Goal: Task Accomplishment & Management: Manage account settings

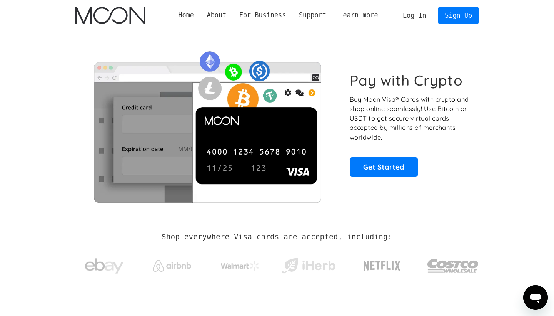
click at [415, 18] on link "Log In" at bounding box center [414, 15] width 36 height 17
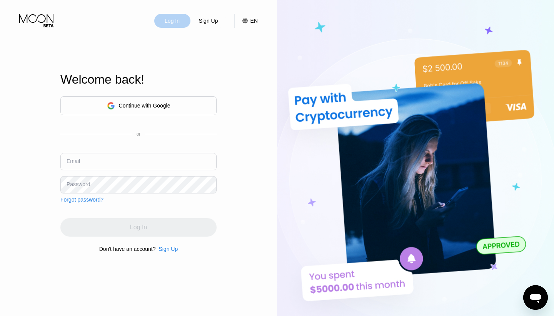
click at [175, 23] on div "Log In" at bounding box center [172, 21] width 17 height 8
click at [174, 22] on div "Log In" at bounding box center [172, 21] width 17 height 8
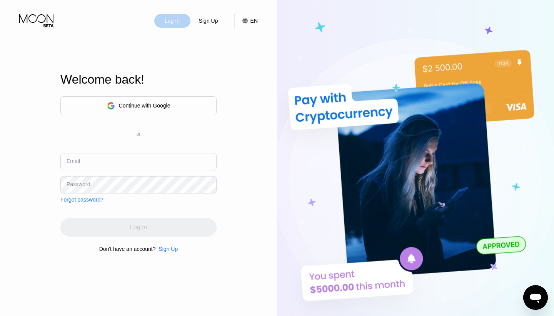
click at [170, 22] on div "Log In" at bounding box center [172, 21] width 17 height 8
click at [414, 20] on img at bounding box center [415, 173] width 277 height 347
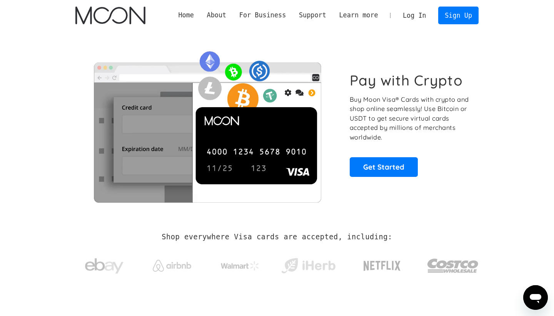
click at [414, 16] on link "Log In" at bounding box center [414, 15] width 36 height 17
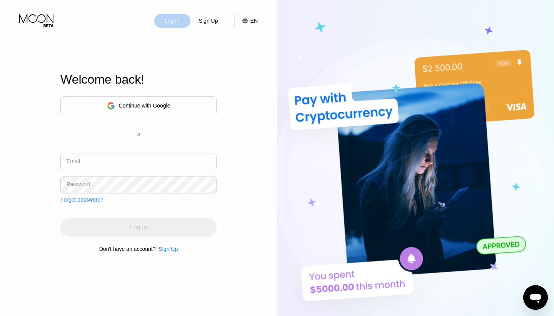
click at [170, 21] on div "Log In" at bounding box center [172, 21] width 17 height 8
click at [179, 22] on div "Log In" at bounding box center [172, 21] width 17 height 8
click at [153, 104] on div "Continue with Google" at bounding box center [145, 105] width 52 height 6
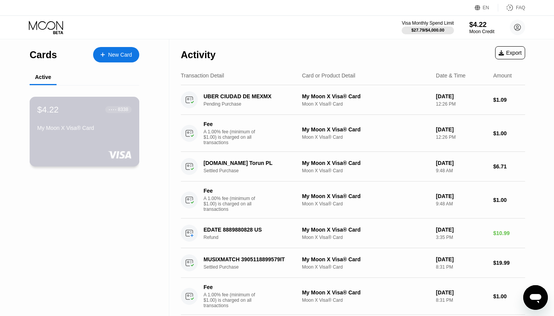
click at [114, 127] on div "My Moon X Visa® Card" at bounding box center [84, 128] width 94 height 6
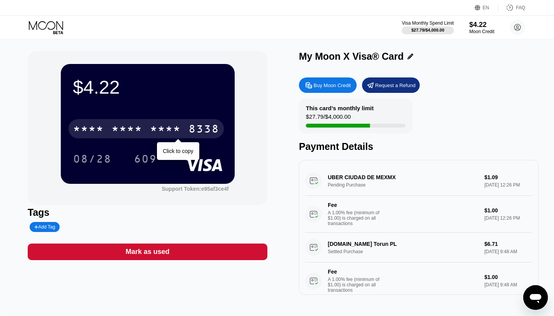
click at [177, 123] on div "* * * * * * * * * * * * 8338" at bounding box center [145, 128] width 155 height 19
click at [173, 133] on div "2758" at bounding box center [165, 130] width 31 height 12
click at [173, 133] on div "* * * *" at bounding box center [165, 130] width 31 height 12
